Goal: Task Accomplishment & Management: Use online tool/utility

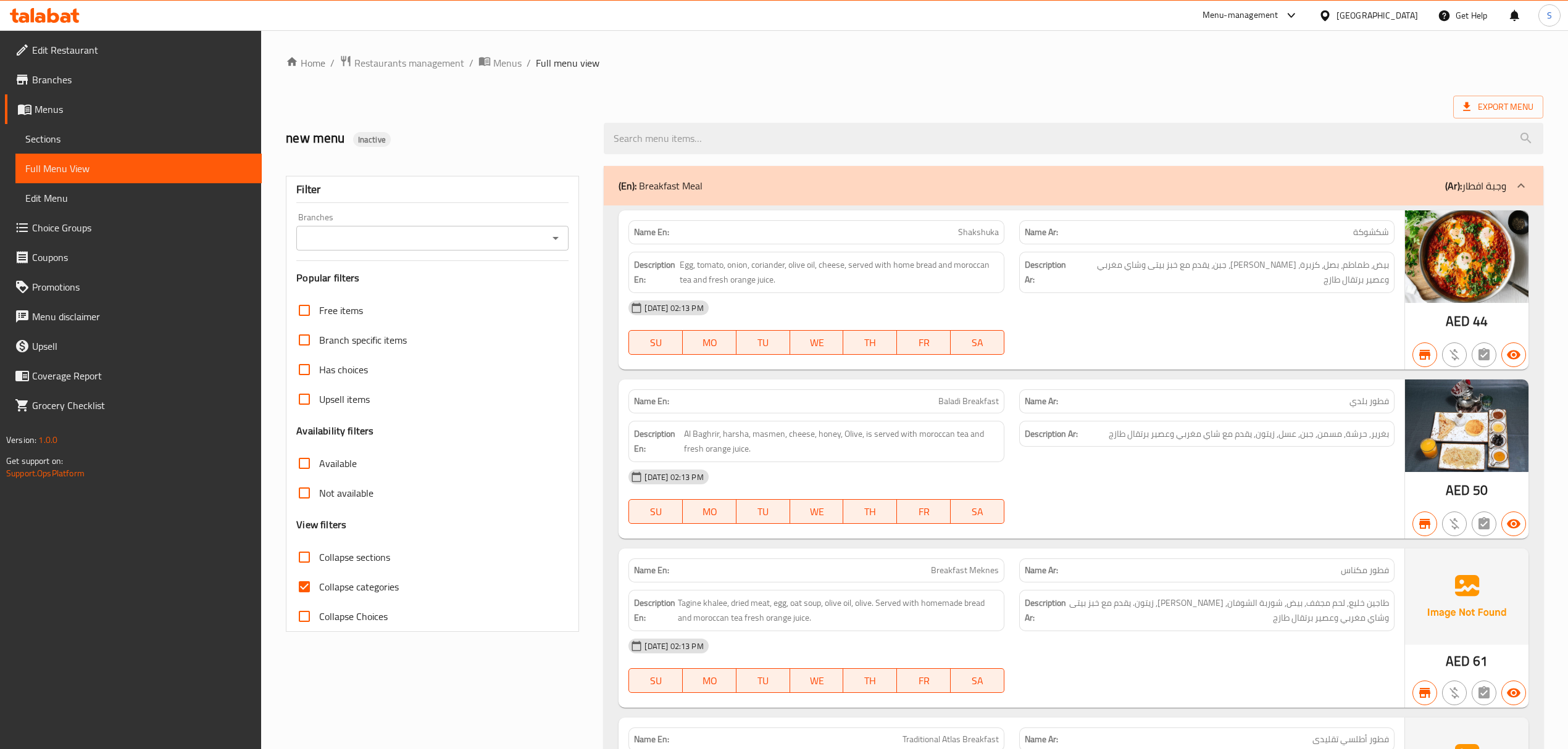
click at [67, 13] on icon at bounding box center [66, 18] width 10 height 10
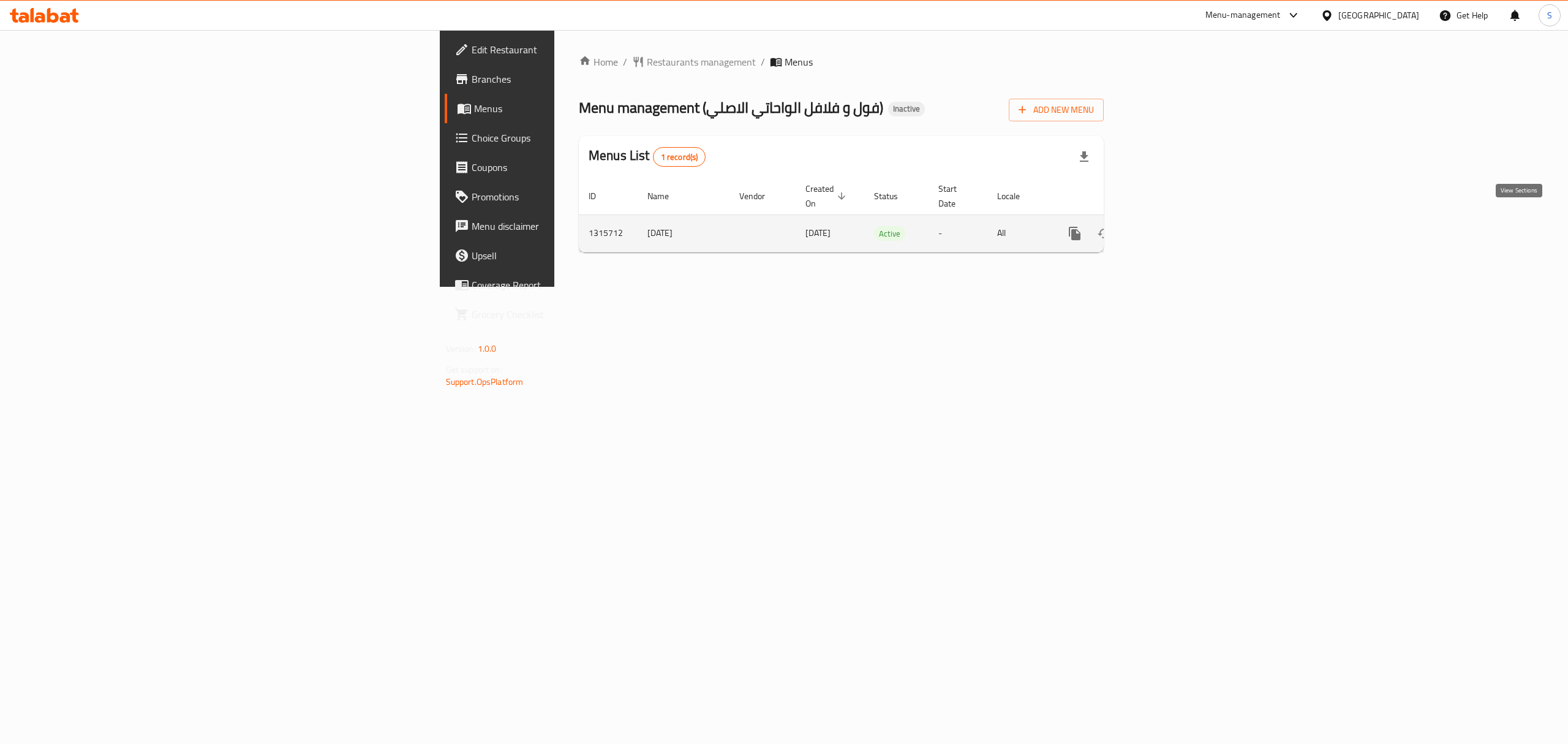
click at [1170, 226] on icon "enhanced table" at bounding box center [1163, 233] width 15 height 15
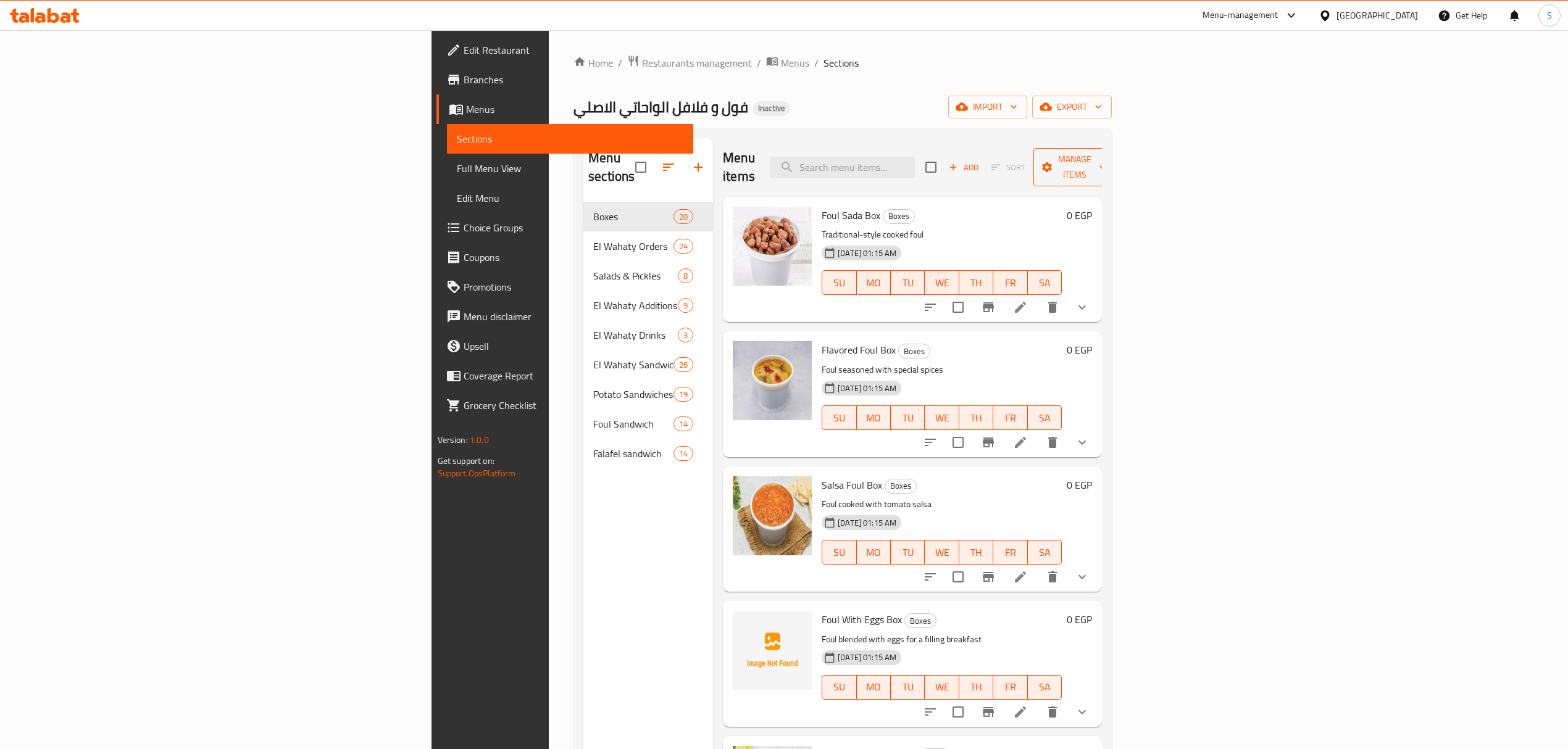
click at [1109, 161] on icon "button" at bounding box center [1103, 167] width 12 height 12
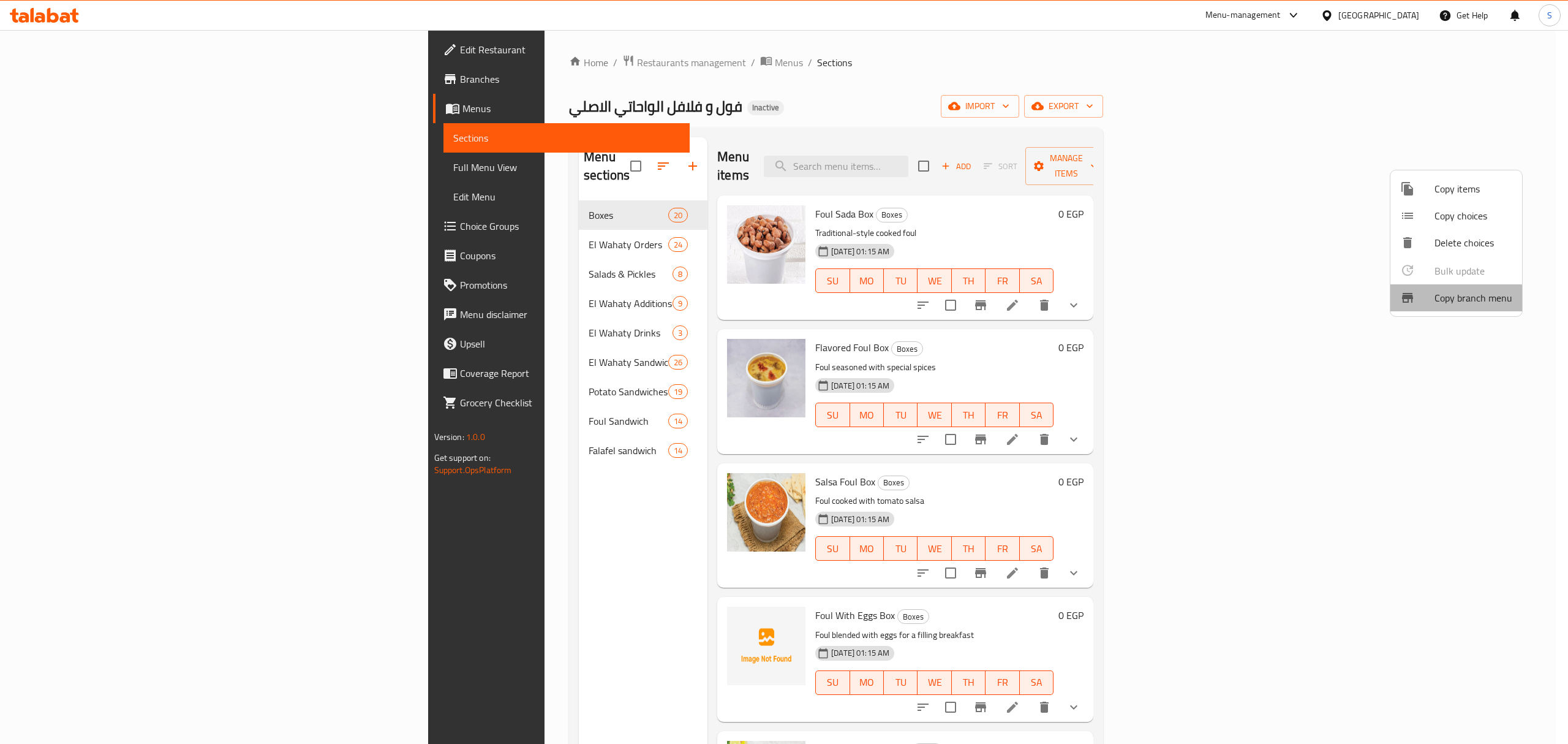
click at [1454, 301] on span "Copy branch menu" at bounding box center [1473, 297] width 78 height 15
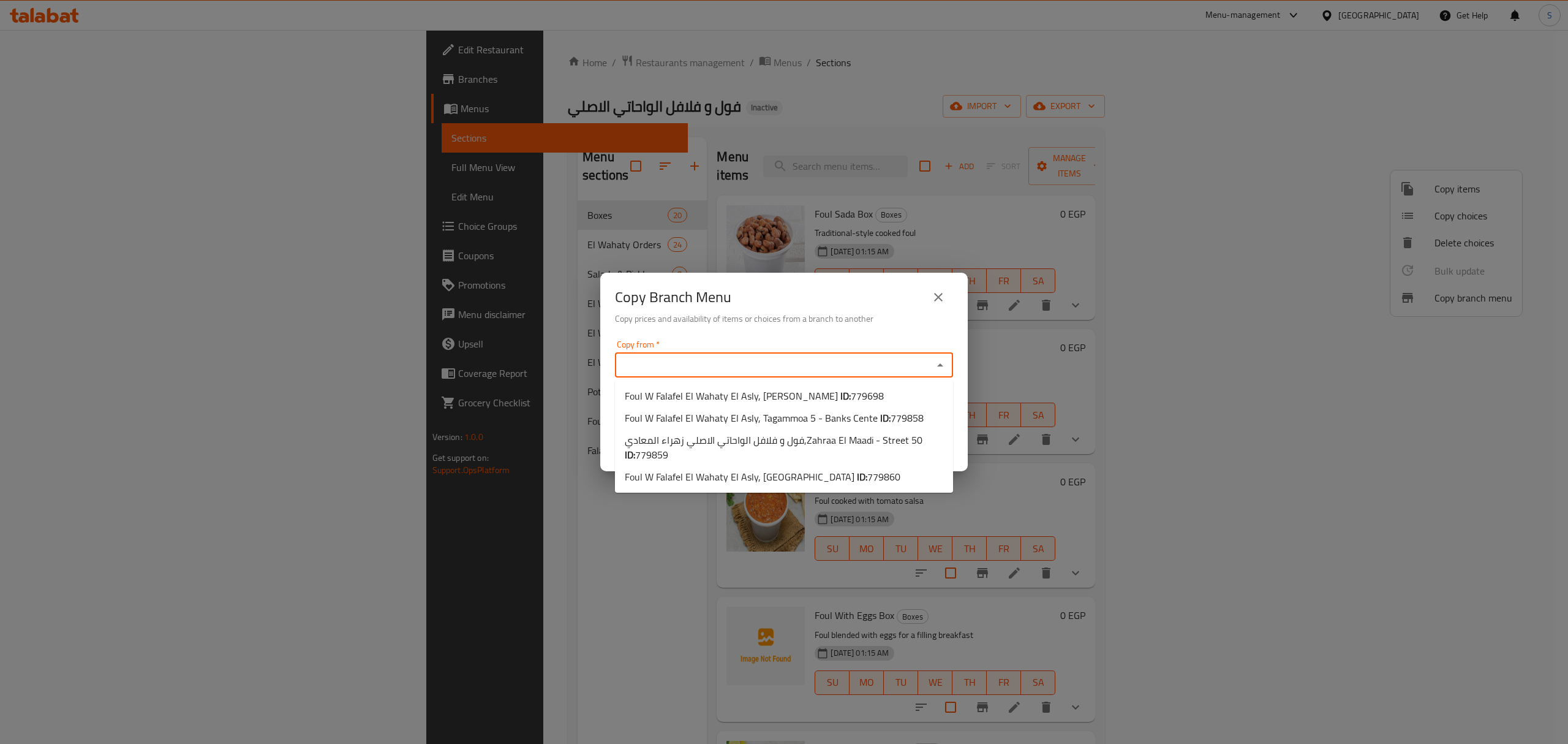
click at [849, 356] on input "Copy from   *" at bounding box center [774, 365] width 311 height 17
click at [848, 373] on input "Copy from   *" at bounding box center [774, 365] width 311 height 17
click at [851, 402] on span "779698" at bounding box center [867, 396] width 33 height 18
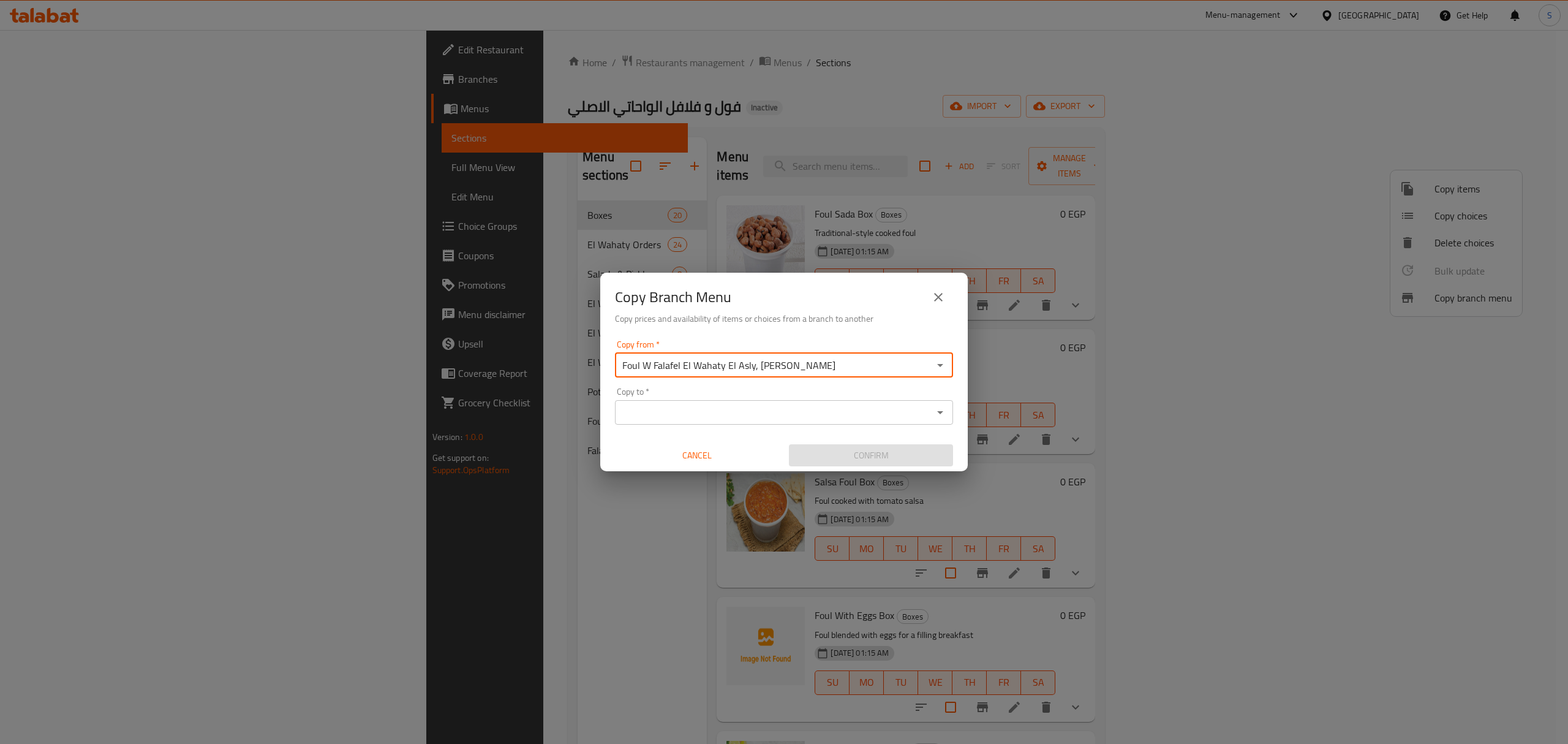
type input "Foul W Falafel El Wahaty El Asly, Hadayek Helwan"
click at [846, 404] on input "Copy to   *" at bounding box center [774, 412] width 311 height 17
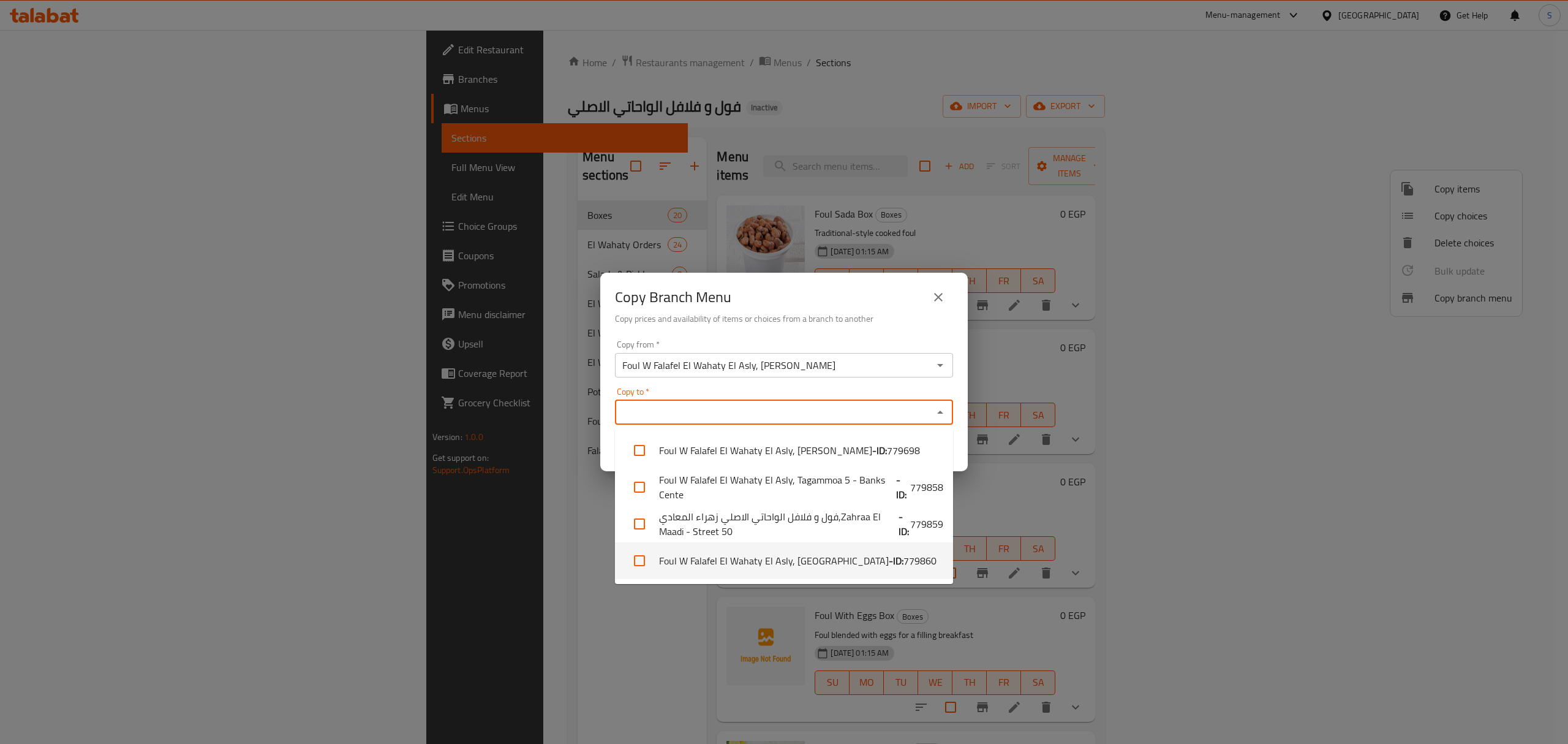
click at [903, 560] on span "779860" at bounding box center [920, 561] width 33 height 15
checkbox input "true"
click at [876, 323] on h6 "Copy prices and availability of items or choices from a branch to another" at bounding box center [784, 318] width 338 height 14
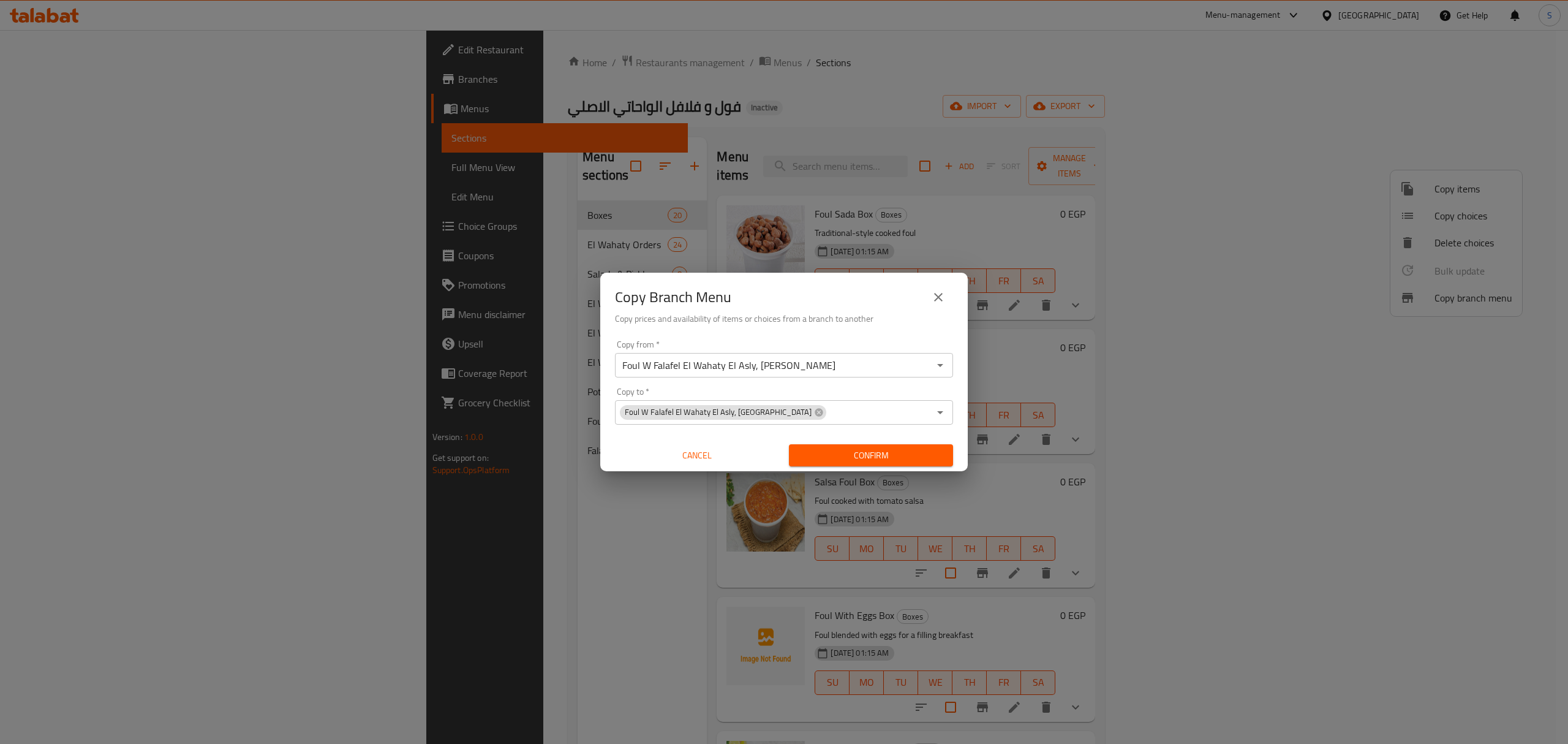
click at [865, 448] on span "Confirm" at bounding box center [870, 456] width 144 height 16
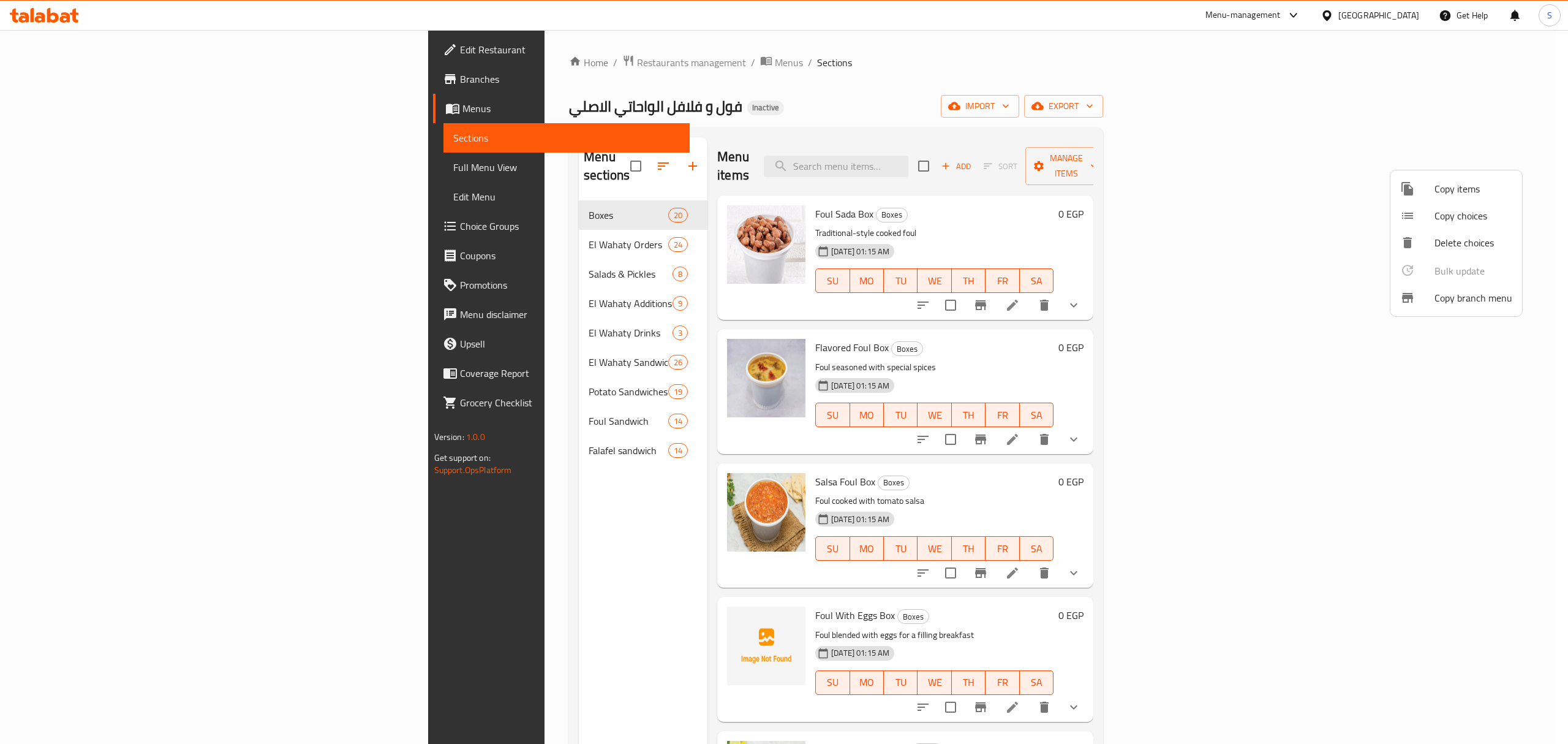
click at [54, 54] on div at bounding box center [784, 372] width 1568 height 744
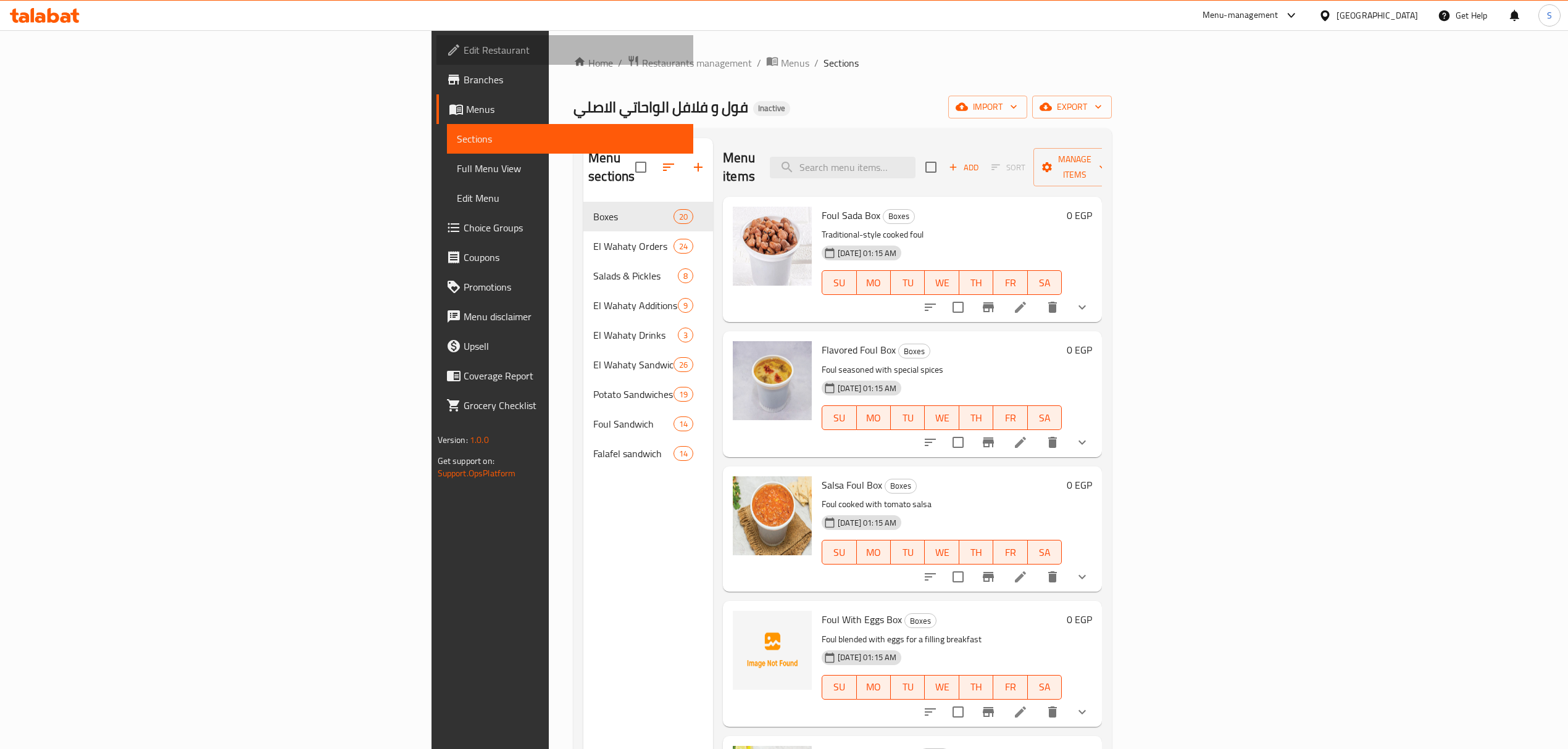
click at [463, 50] on span "Edit Restaurant" at bounding box center [573, 50] width 220 height 15
